Goal: Browse casually: Explore the website without a specific task or goal

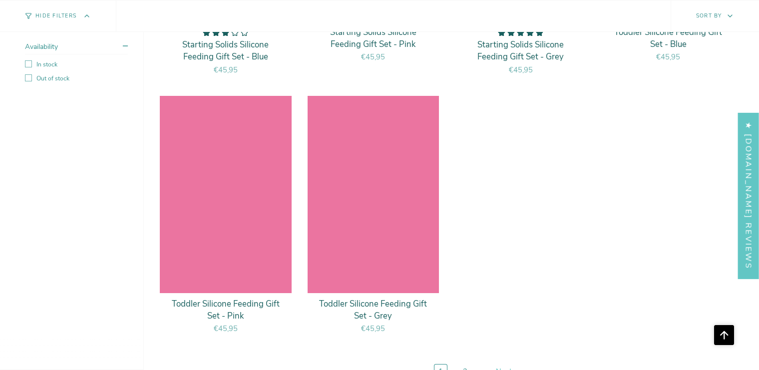
scroll to position [3945, 0]
